Goal: Contribute content: Contribute content

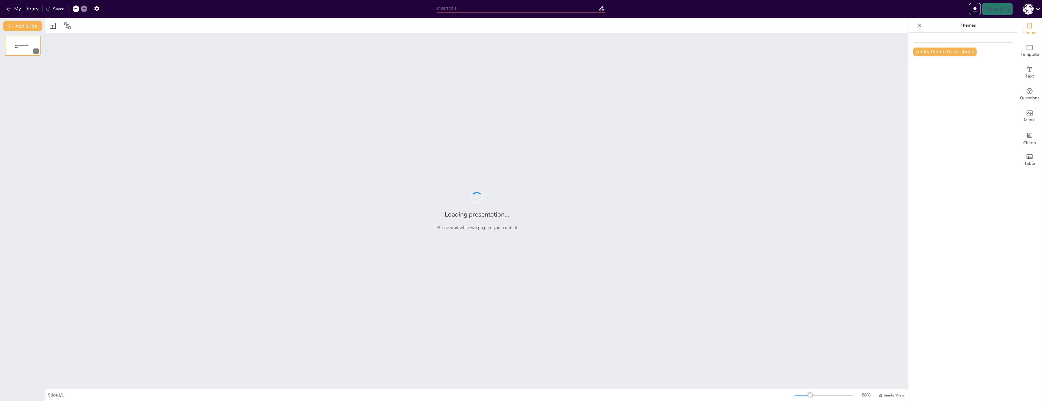
type input "Соцсети: Ваши лучшие друзья в бизнесе"
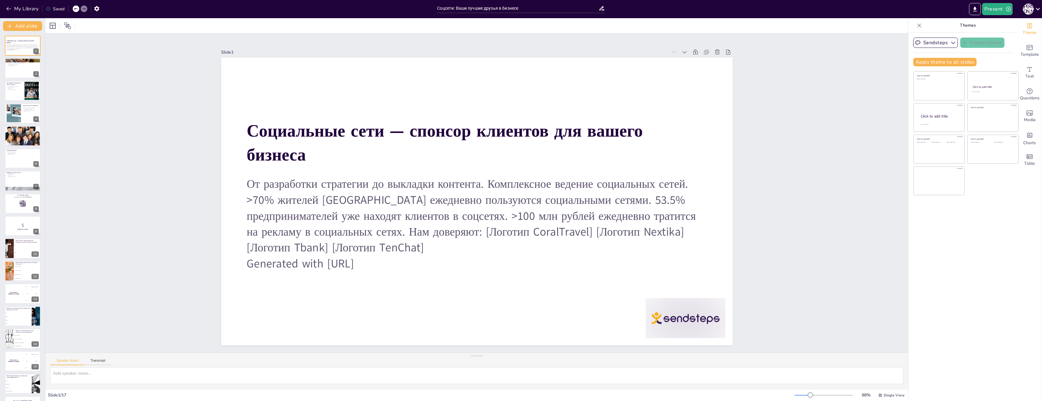
checkbox input "true"
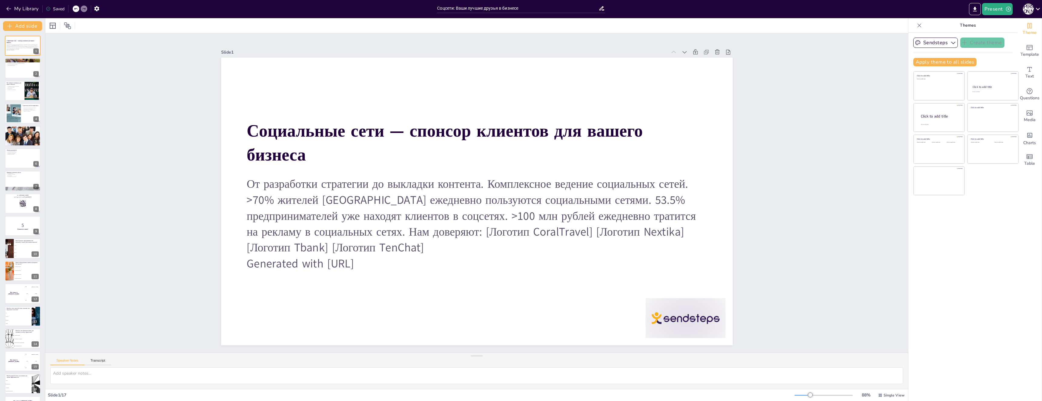
checkbox input "true"
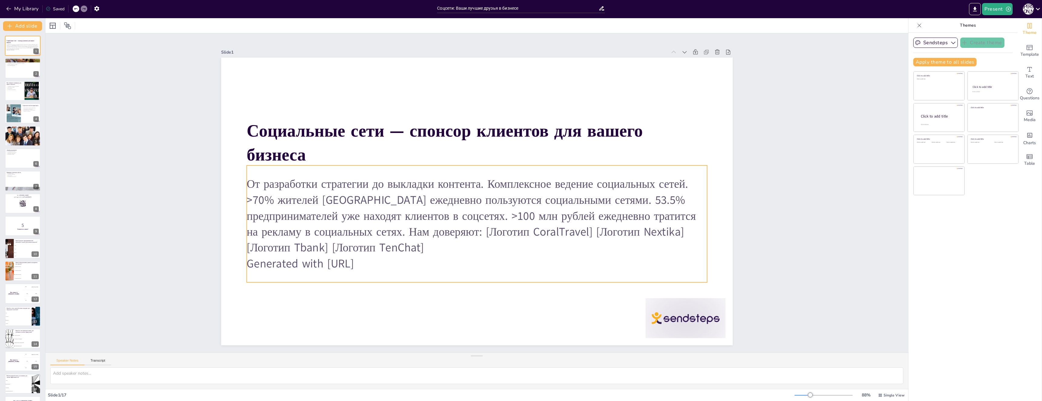
checkbox input "true"
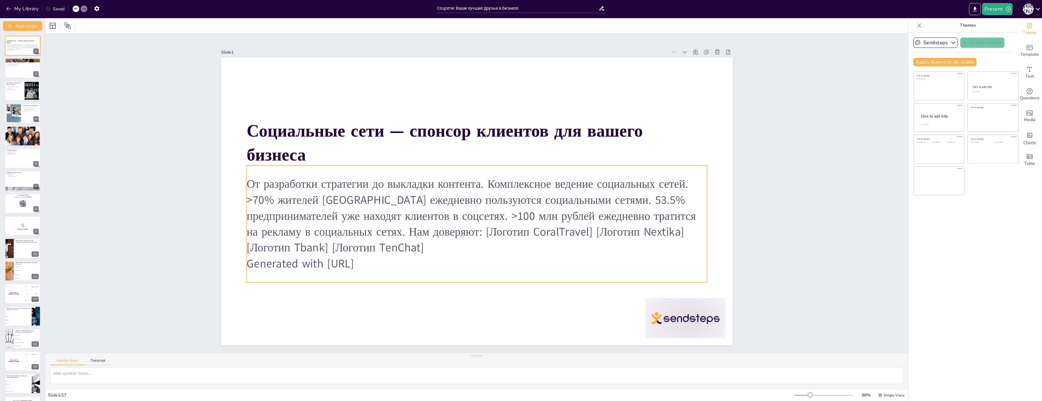
checkbox input "true"
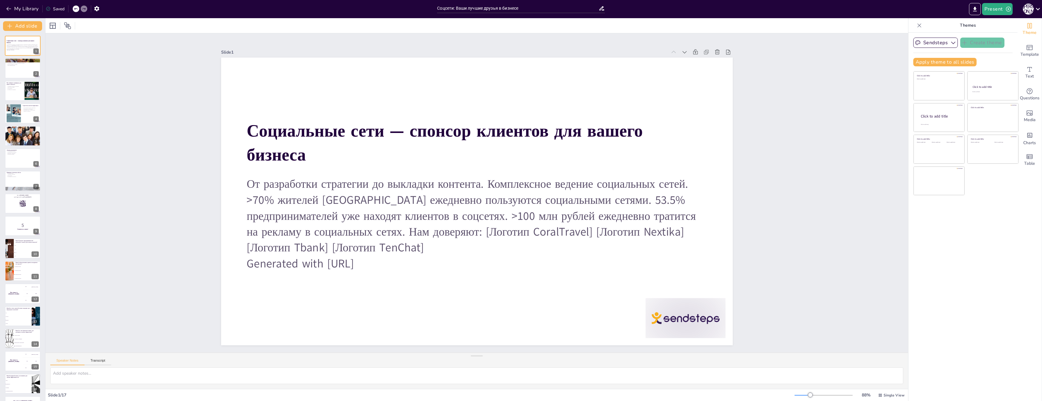
checkbox input "true"
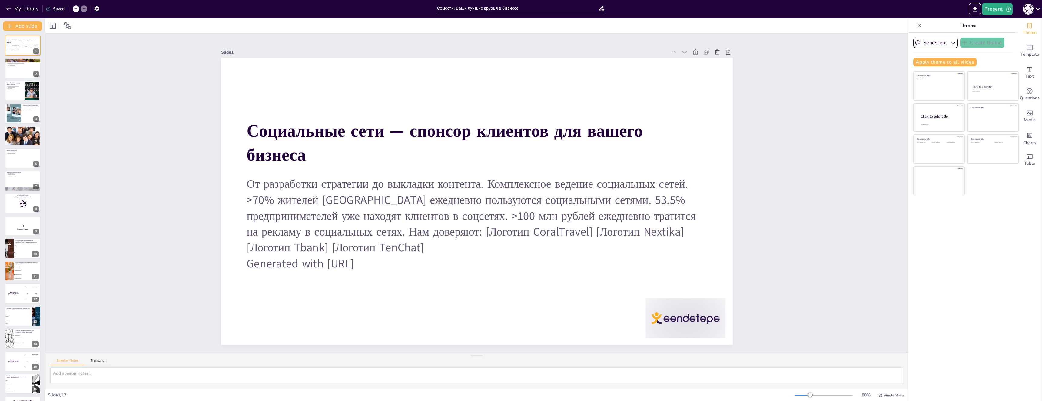
checkbox input "true"
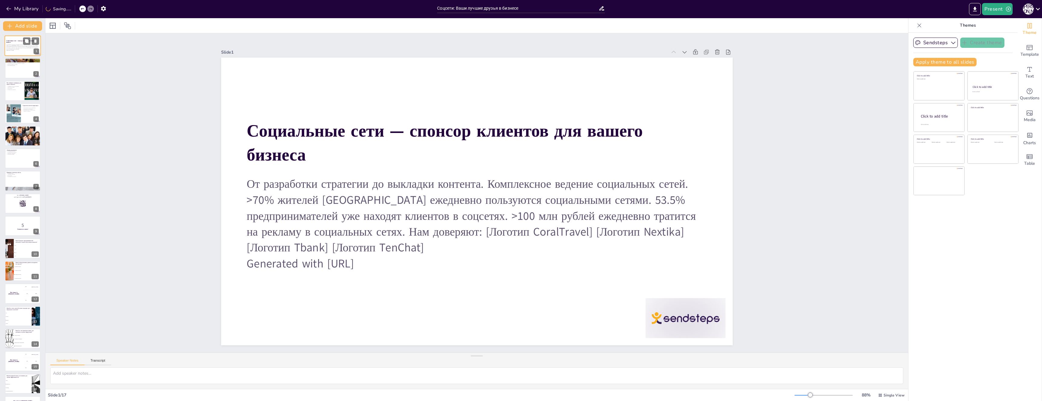
checkbox input "true"
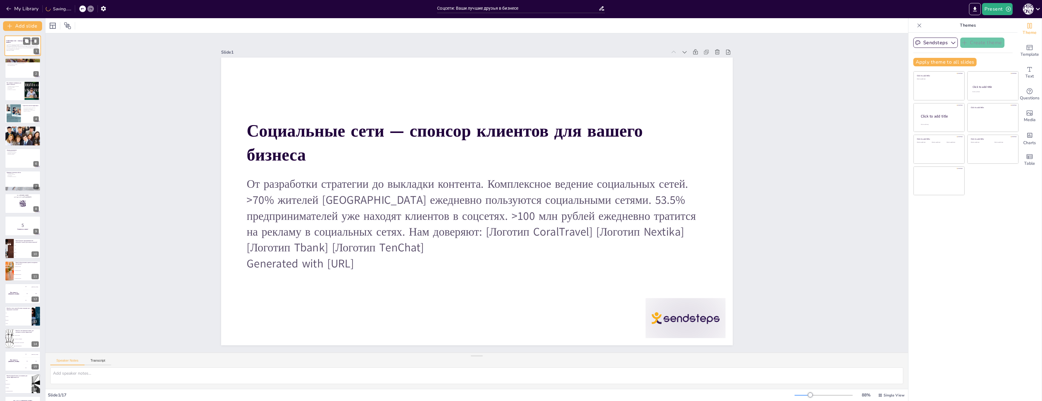
checkbox input "true"
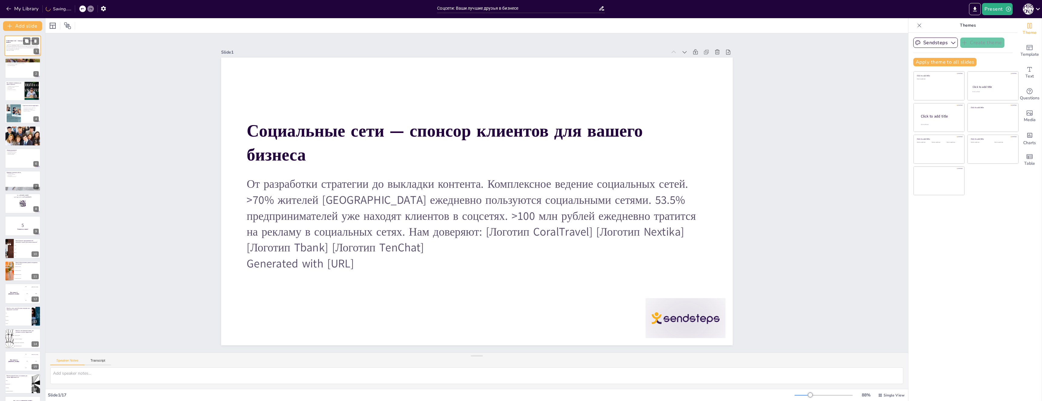
checkbox input "true"
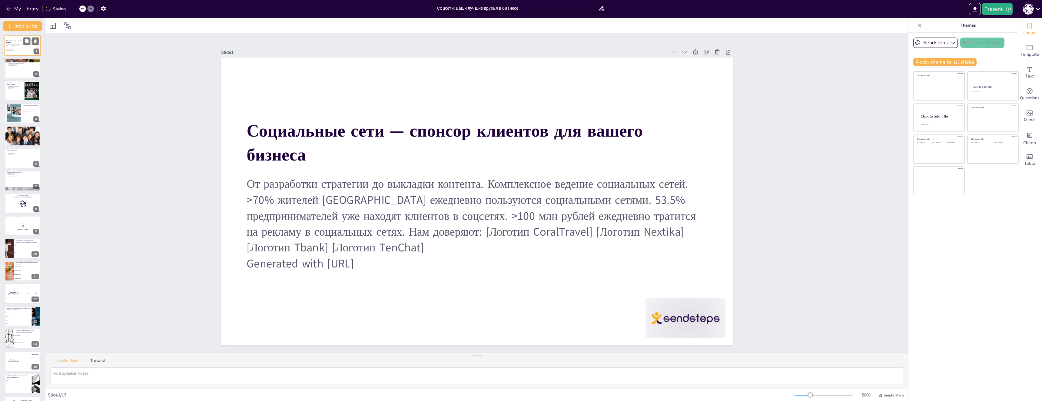
checkbox input "true"
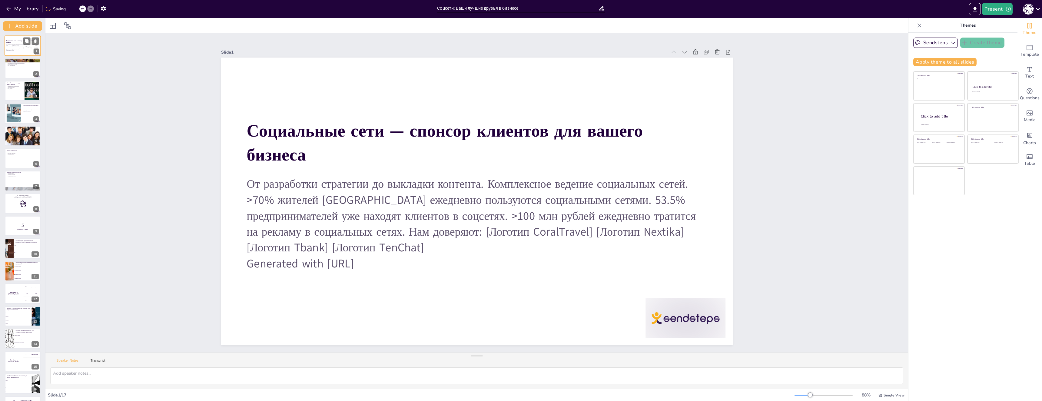
checkbox input "true"
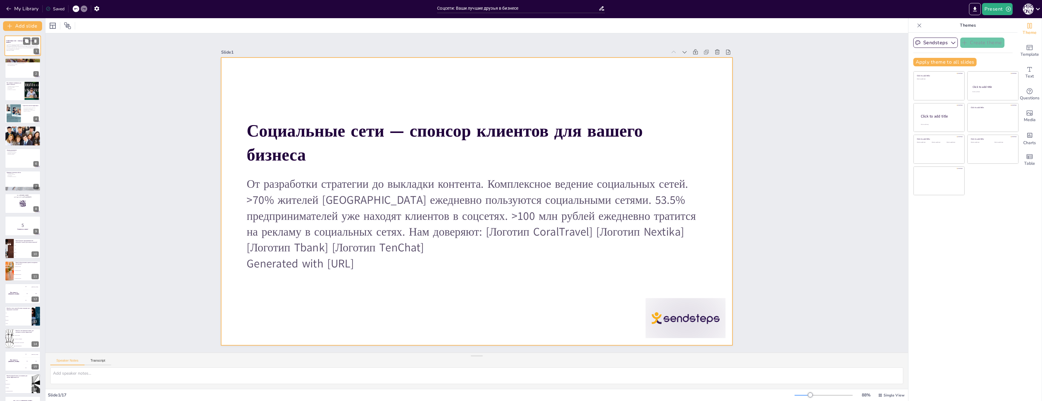
checkbox input "true"
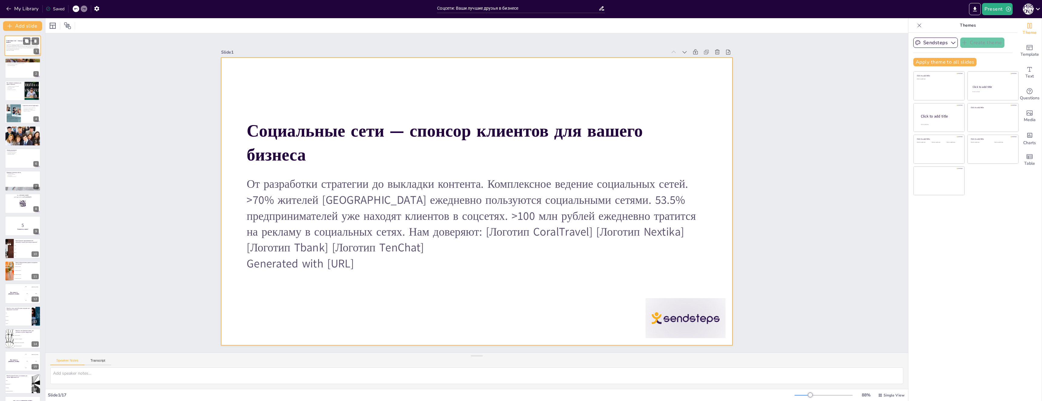
checkbox input "true"
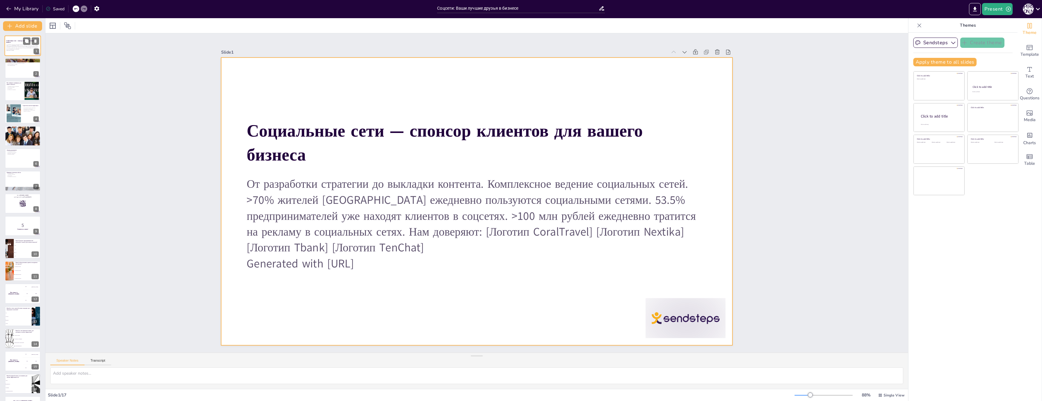
checkbox input "true"
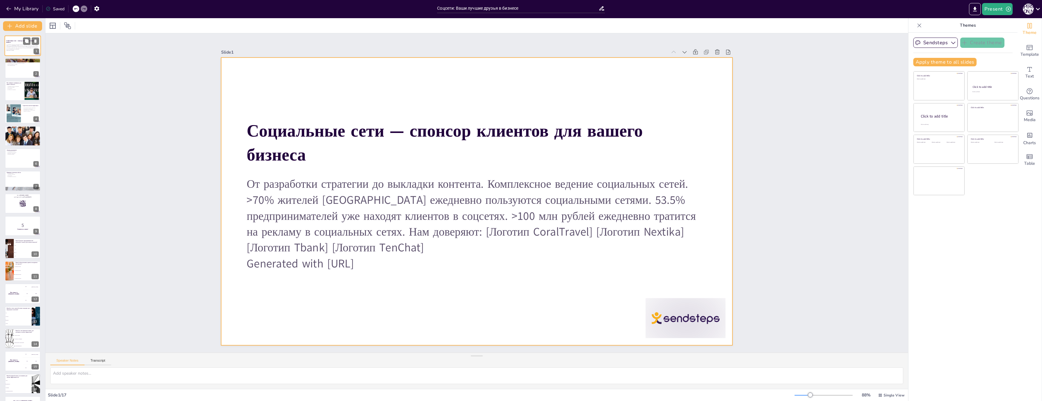
checkbox input "true"
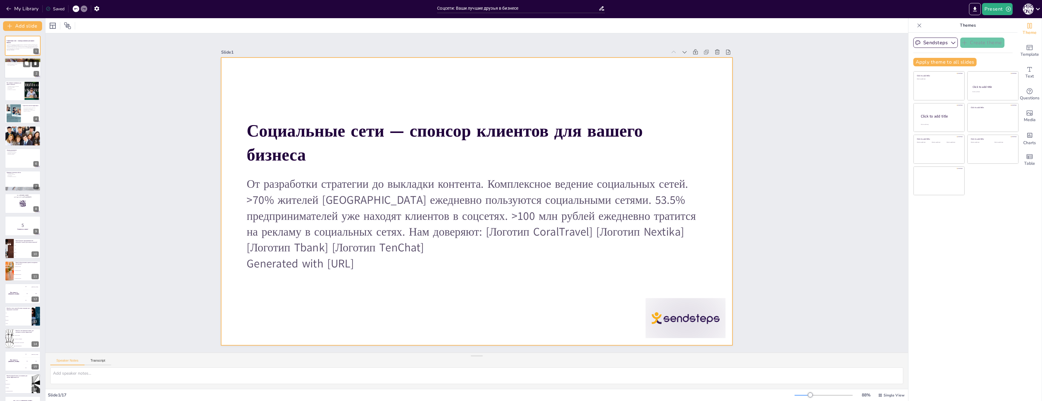
checkbox input "true"
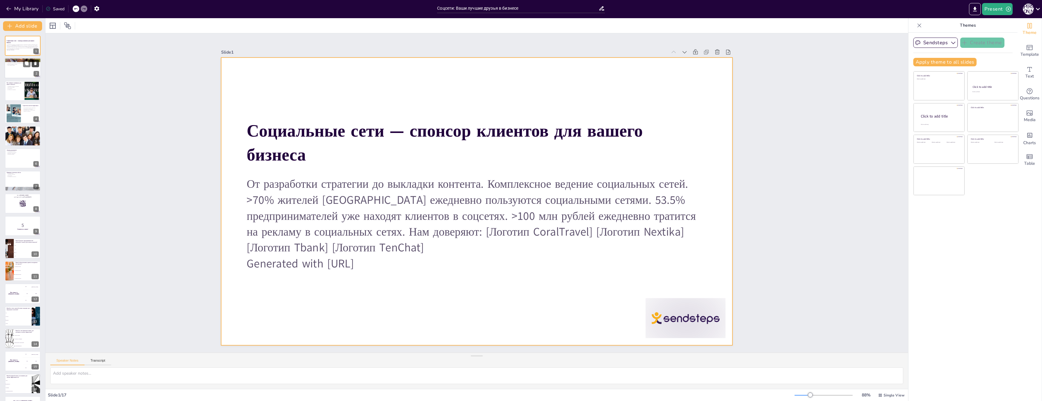
checkbox input "true"
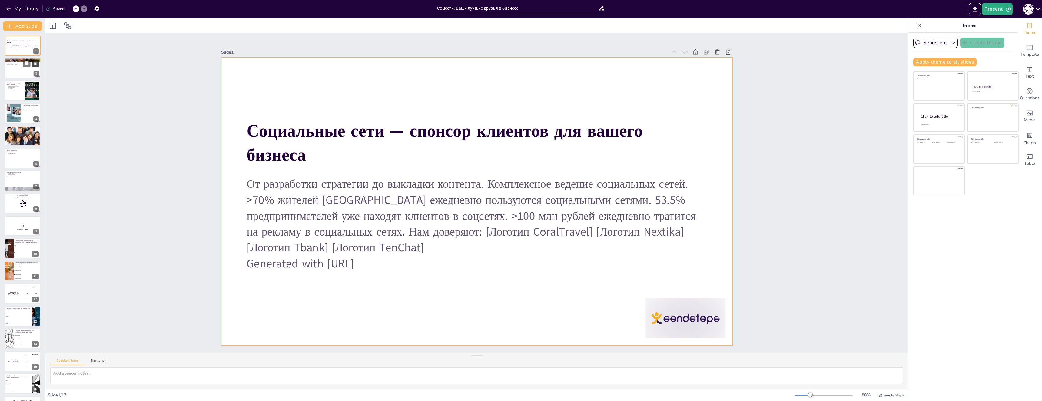
checkbox input "true"
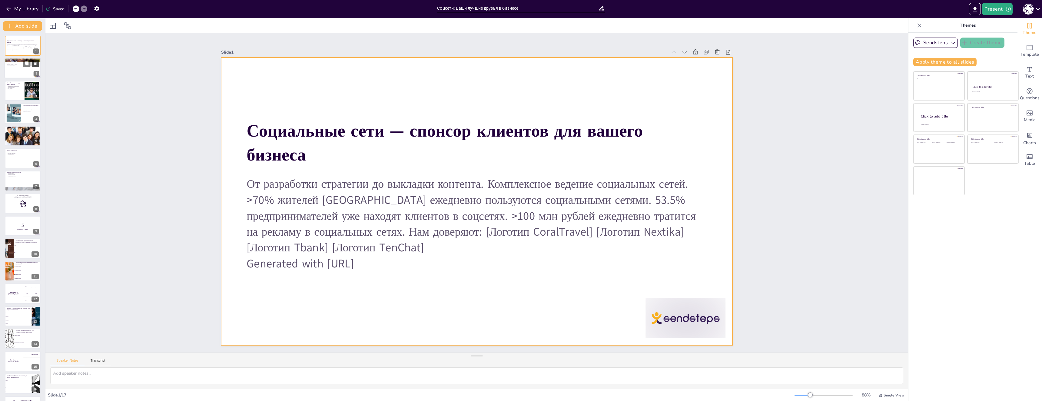
checkbox input "true"
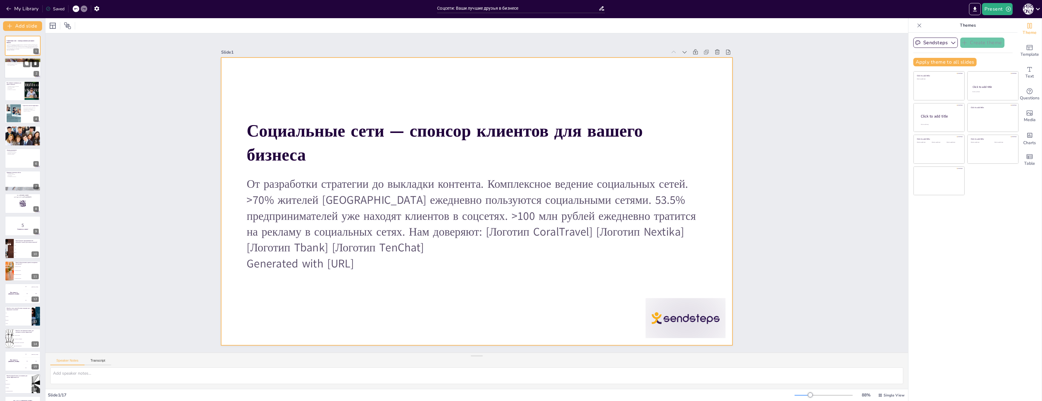
checkbox input "true"
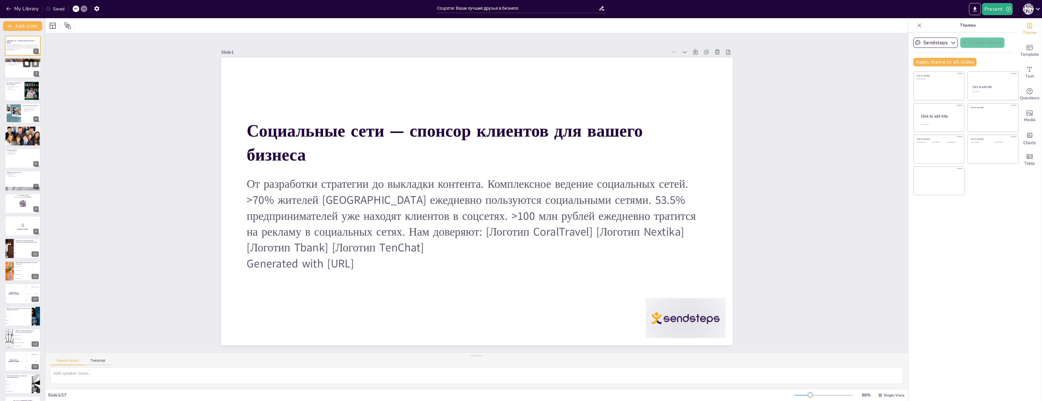
click at [30, 64] on button at bounding box center [26, 63] width 7 height 7
type textarea "Loremip — dolorsit ametco a elitsed. Doeiusmodt inci utlaboree dolorem aliquaen…"
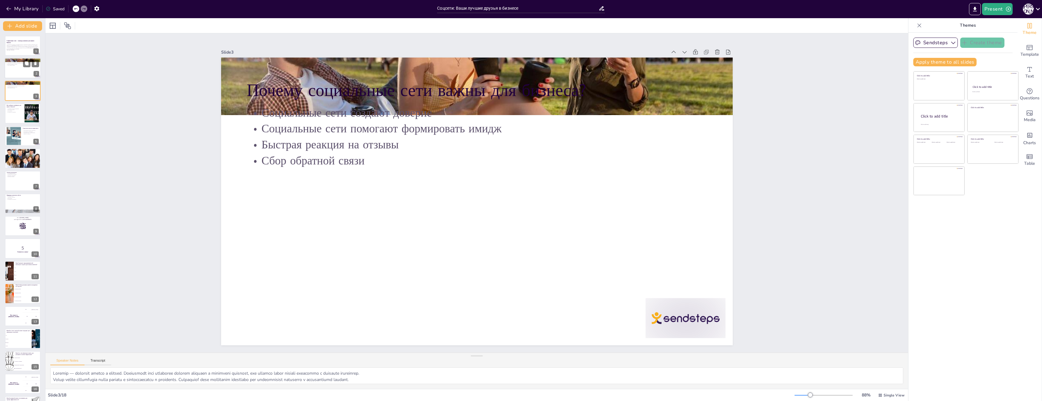
checkbox input "true"
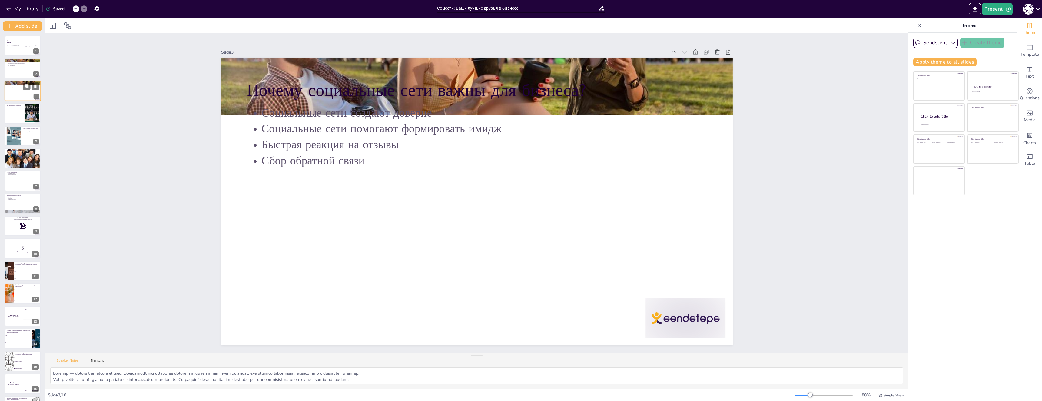
checkbox input "true"
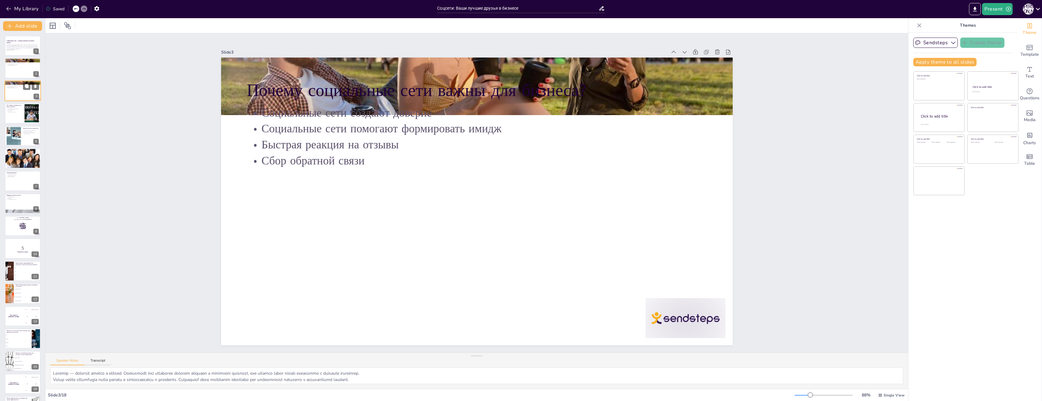
checkbox input "true"
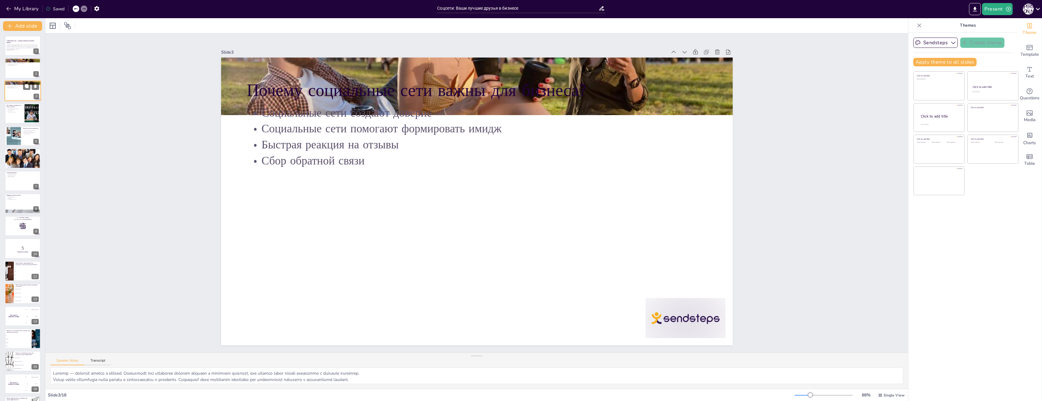
checkbox input "true"
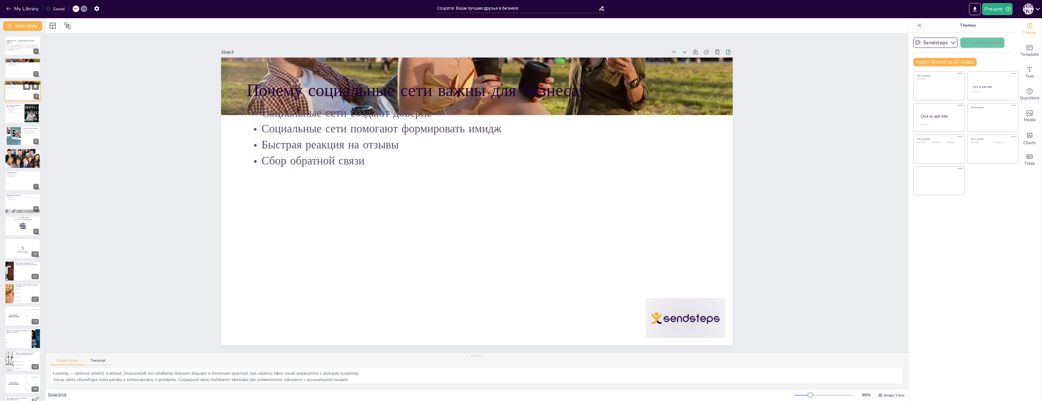
checkbox input "true"
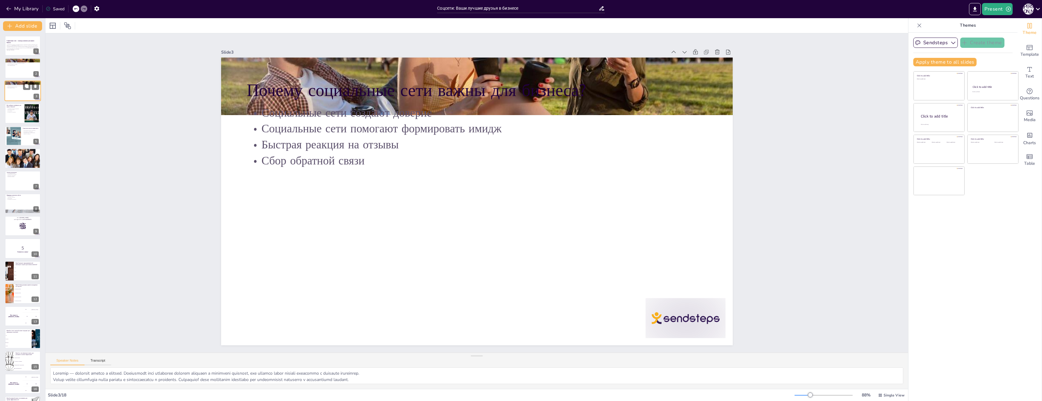
checkbox input "true"
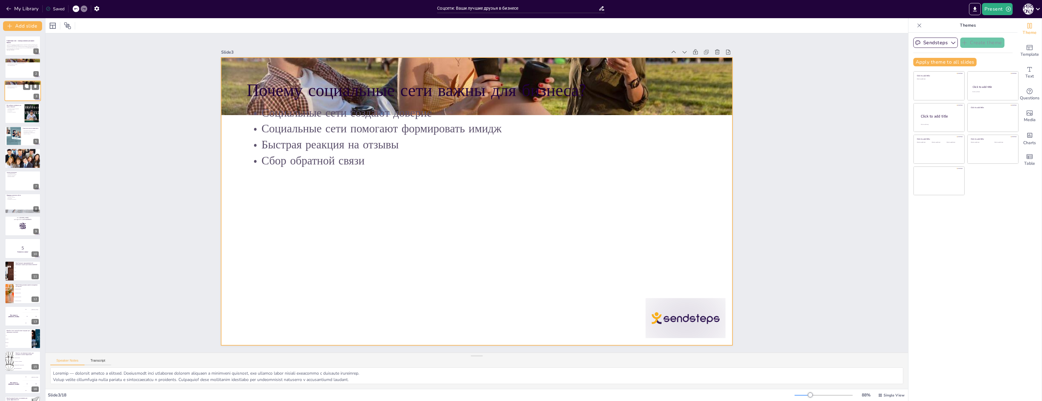
click at [17, 98] on div at bounding box center [23, 91] width 36 height 21
checkbox input "true"
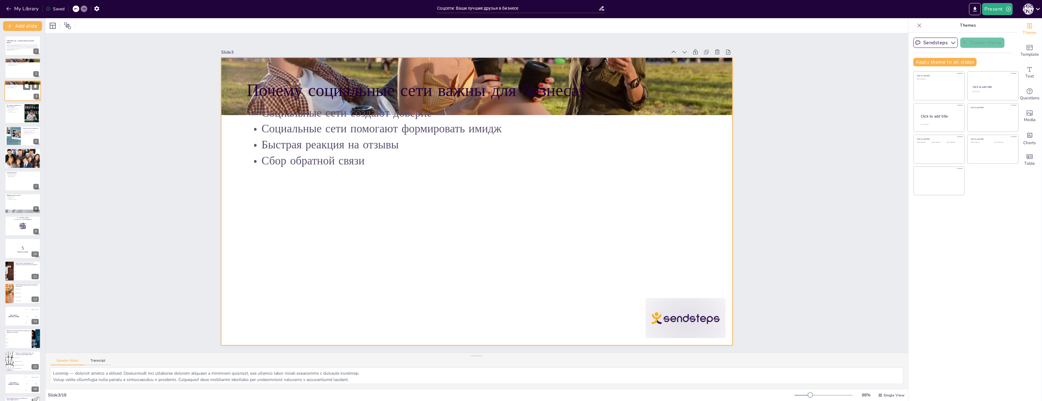
checkbox input "true"
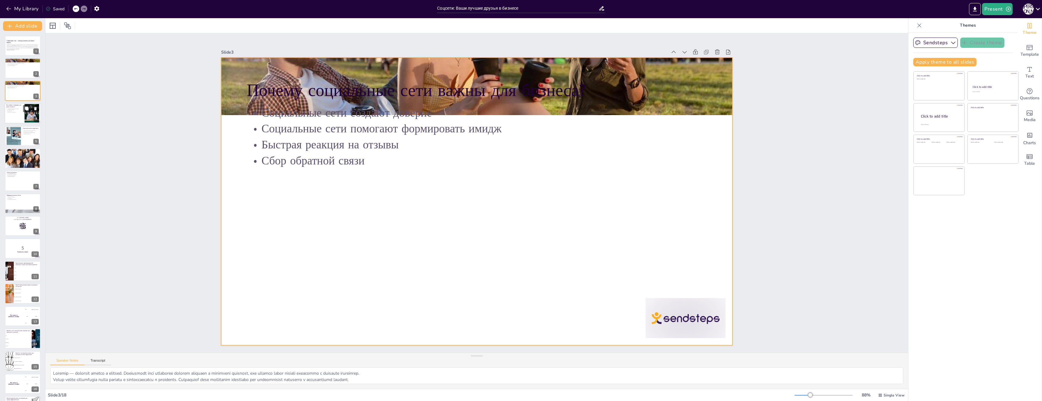
checkbox input "true"
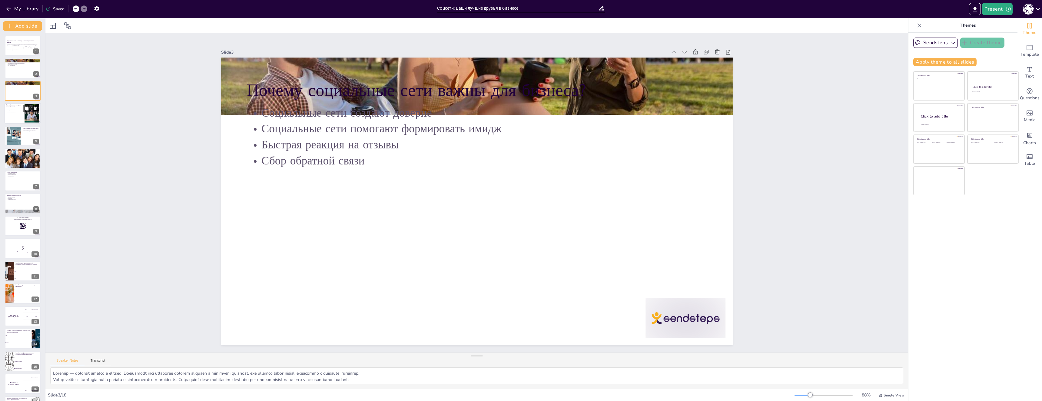
checkbox input "true"
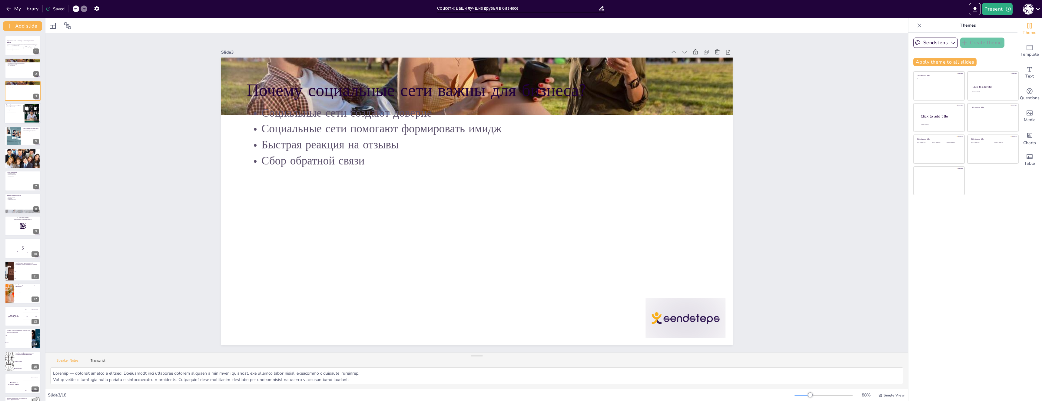
checkbox input "true"
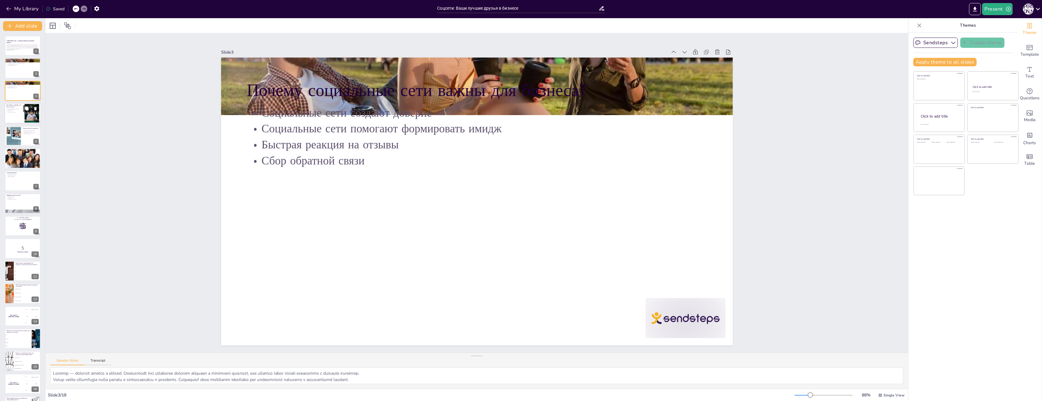
checkbox input "true"
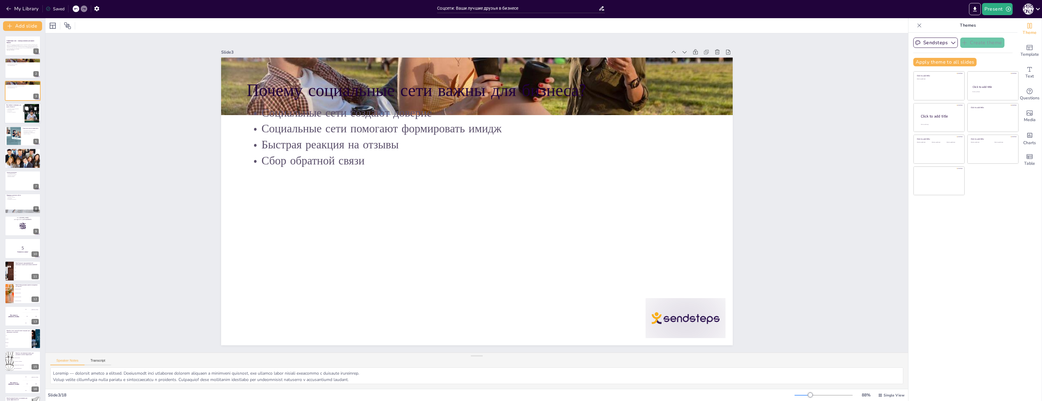
checkbox input "true"
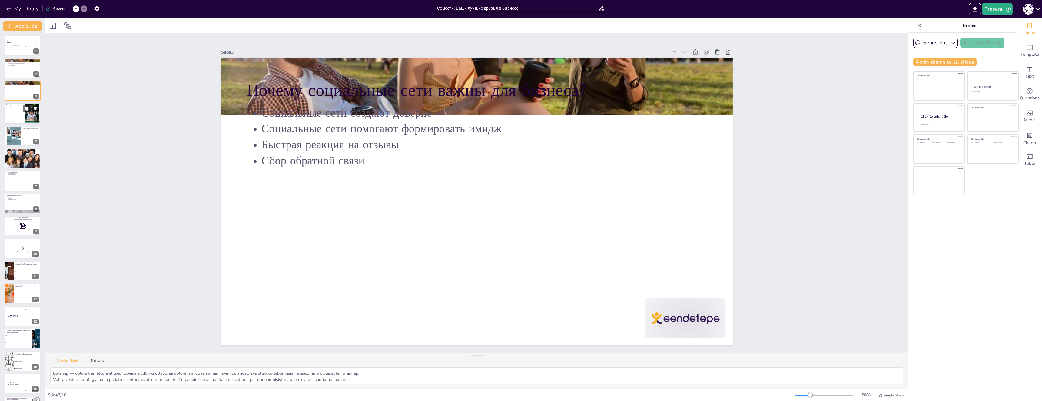
checkbox input "true"
click at [15, 122] on div at bounding box center [23, 113] width 36 height 21
type textarea "Loremipsu dolorsi ametconse — adi elitse doeius temporinc. Utla, etd magn aliqu…"
checkbox input "true"
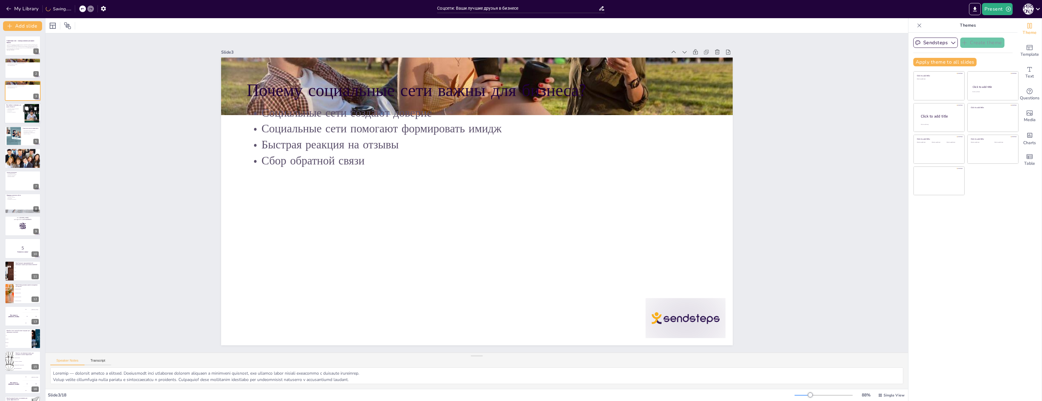
checkbox input "true"
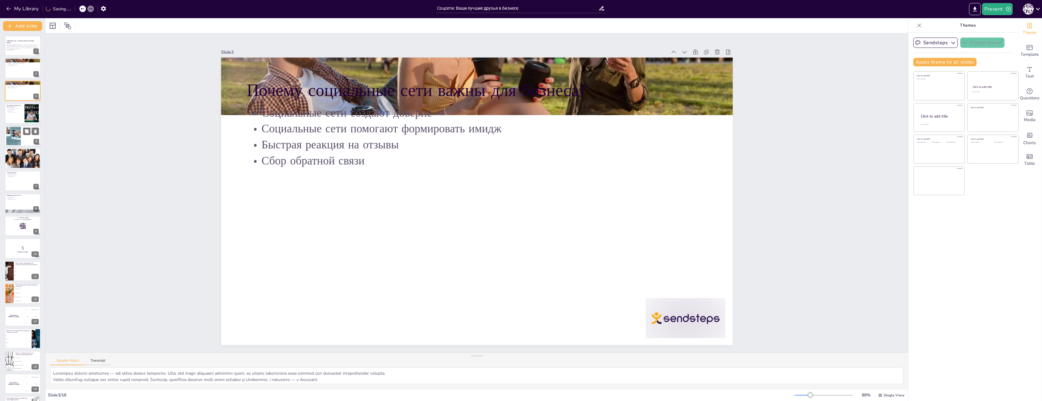
checkbox input "true"
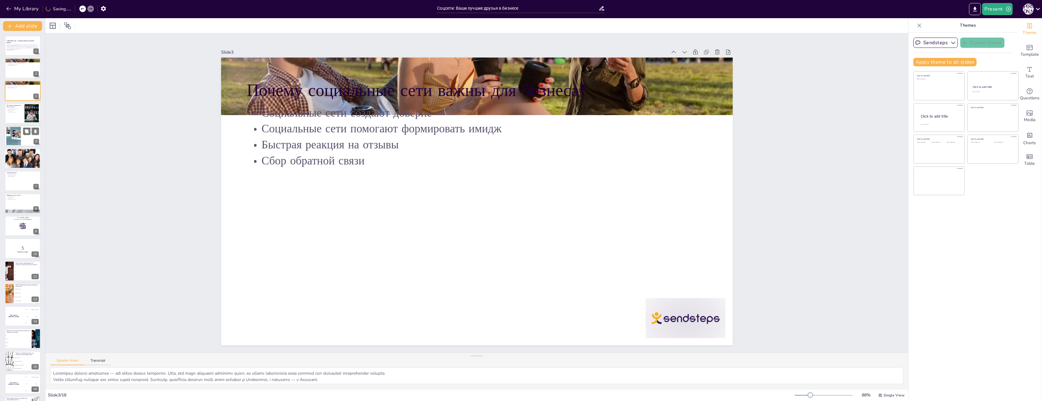
checkbox input "true"
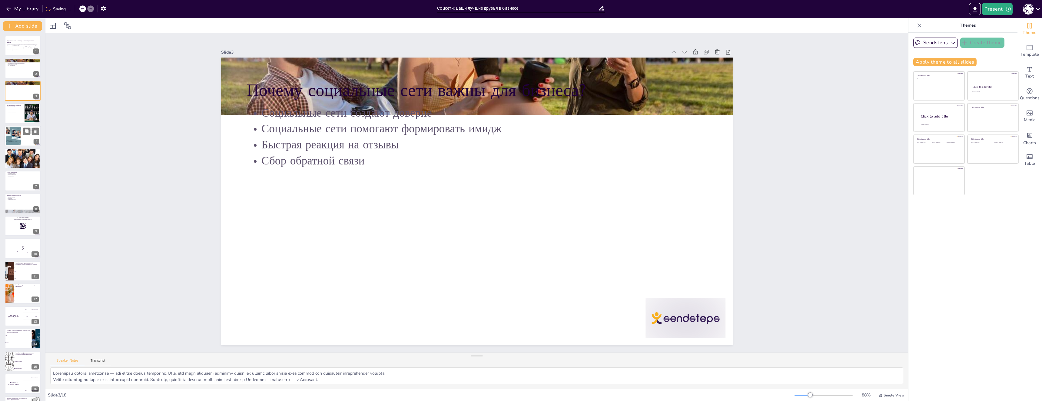
checkbox input "true"
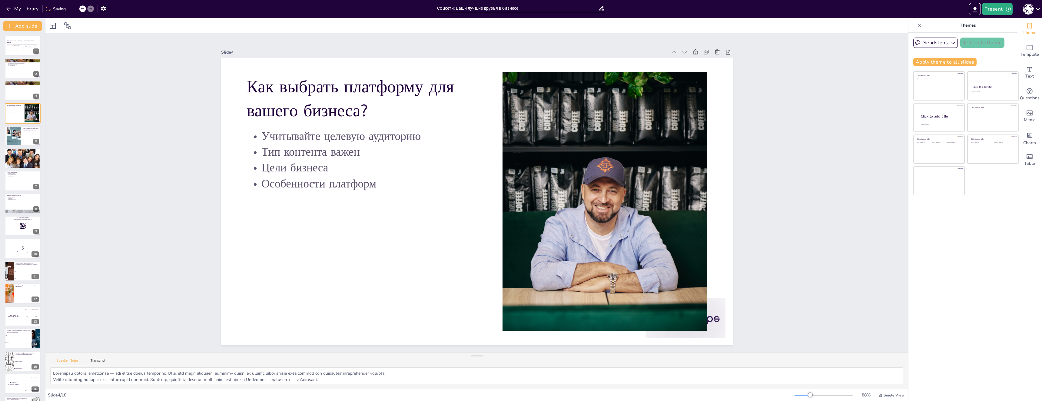
checkbox input "true"
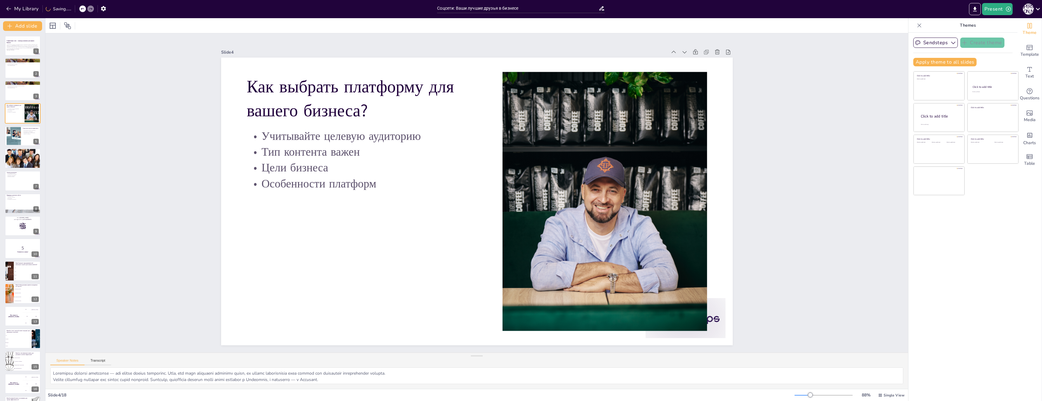
checkbox input "true"
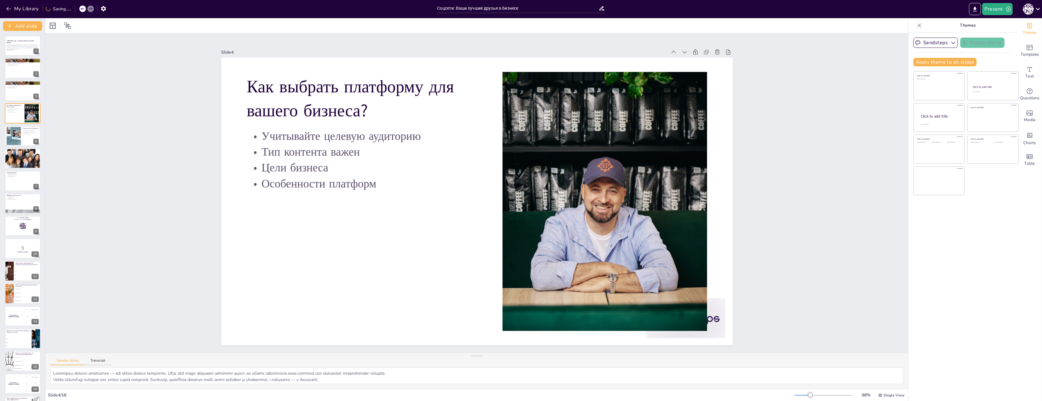
checkbox input "true"
